Goal: Information Seeking & Learning: Learn about a topic

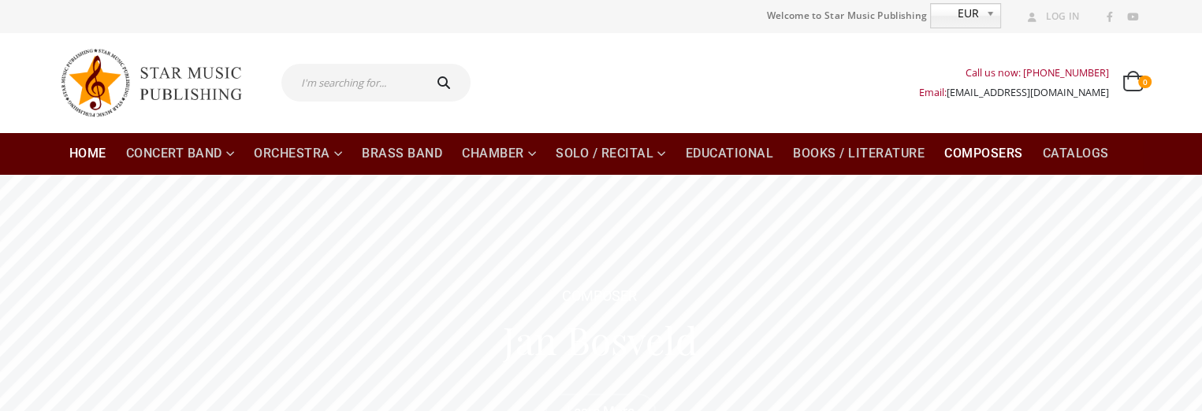
click at [987, 155] on link "Composers" at bounding box center [984, 153] width 98 height 43
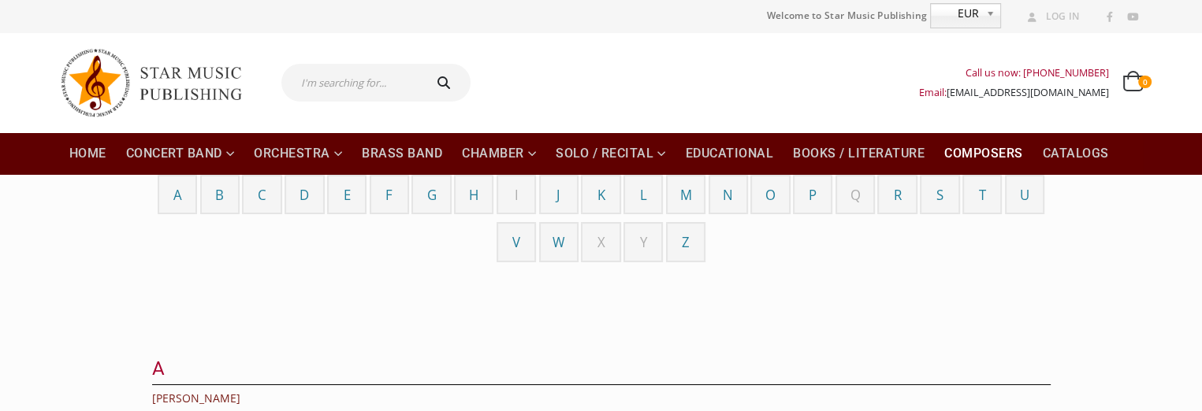
click at [808, 195] on span "P" at bounding box center [812, 195] width 8 height 18
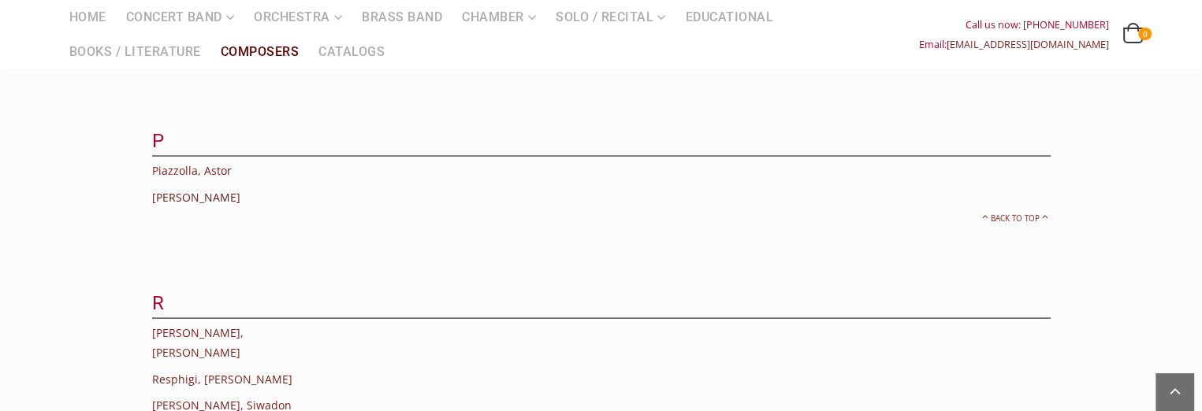
click at [179, 190] on link "[PERSON_NAME]" at bounding box center [196, 197] width 88 height 15
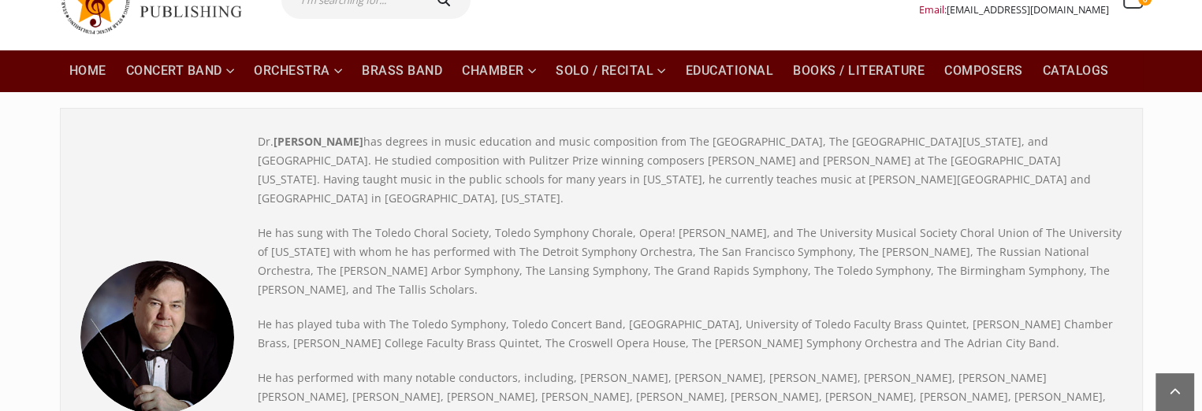
scroll to position [79, 0]
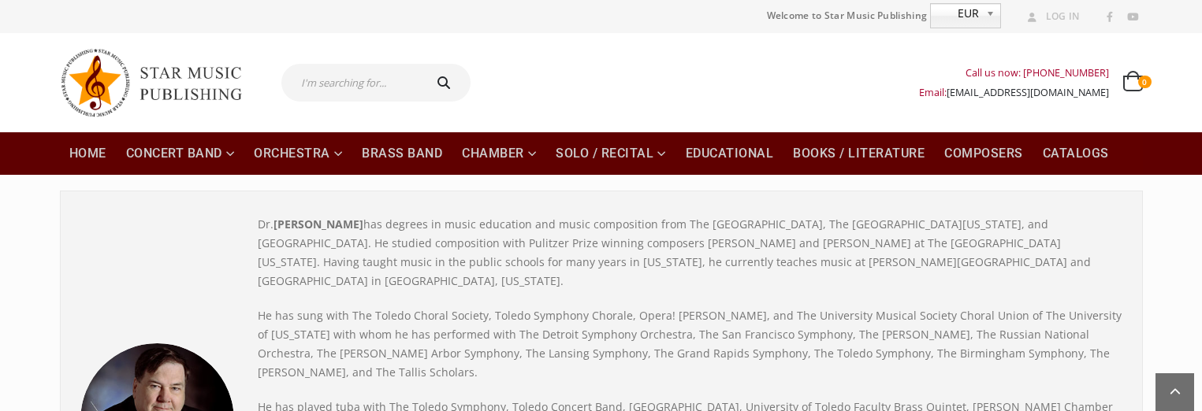
scroll to position [79, 0]
